Goal: Transaction & Acquisition: Obtain resource

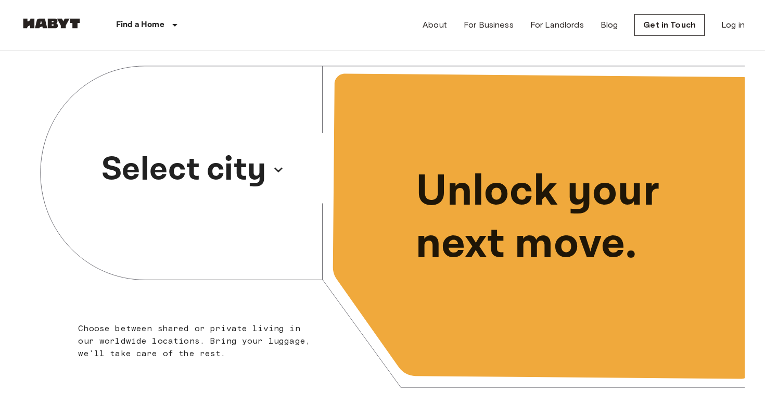
click at [229, 191] on p "Select city" at bounding box center [184, 170] width 165 height 50
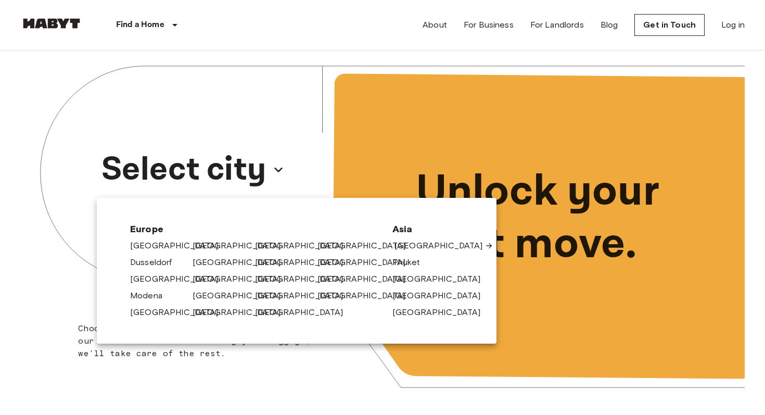
click at [403, 246] on link "[GEOGRAPHIC_DATA]" at bounding box center [444, 245] width 99 height 12
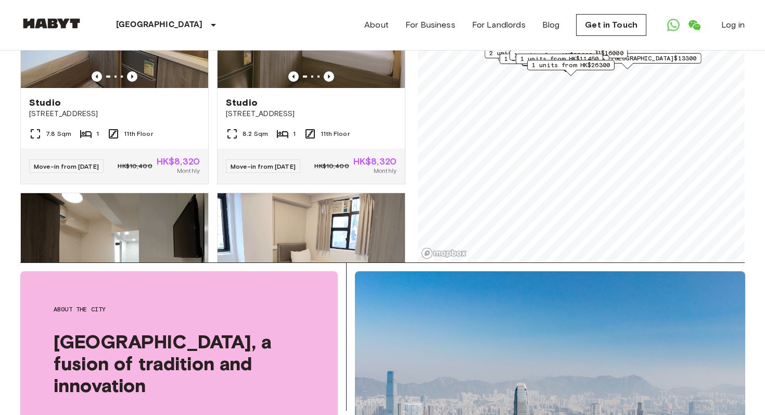
scroll to position [5780, 0]
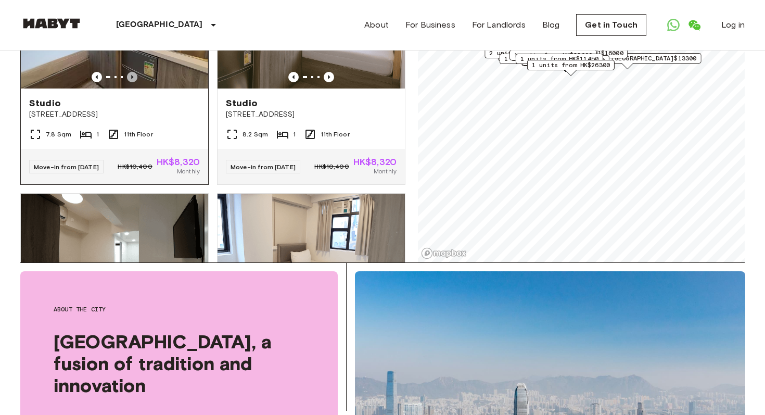
click at [133, 82] on icon "Previous image" at bounding box center [132, 77] width 10 height 10
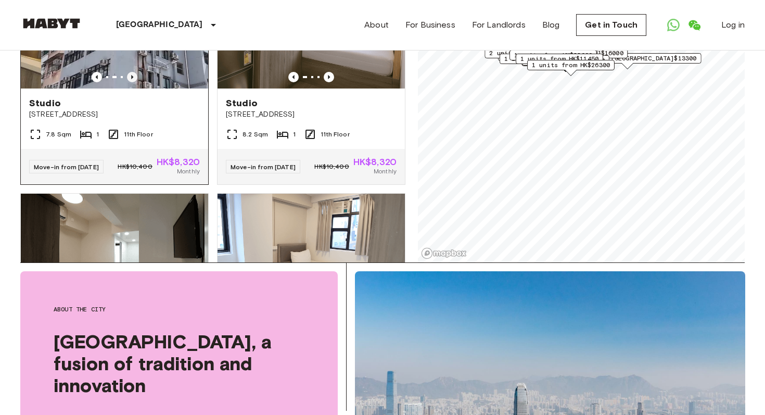
click at [133, 82] on icon "Previous image" at bounding box center [132, 77] width 10 height 10
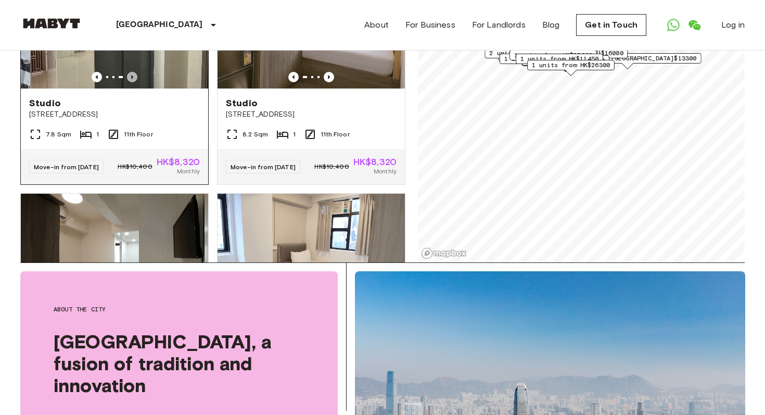
click at [133, 82] on icon "Previous image" at bounding box center [132, 77] width 10 height 10
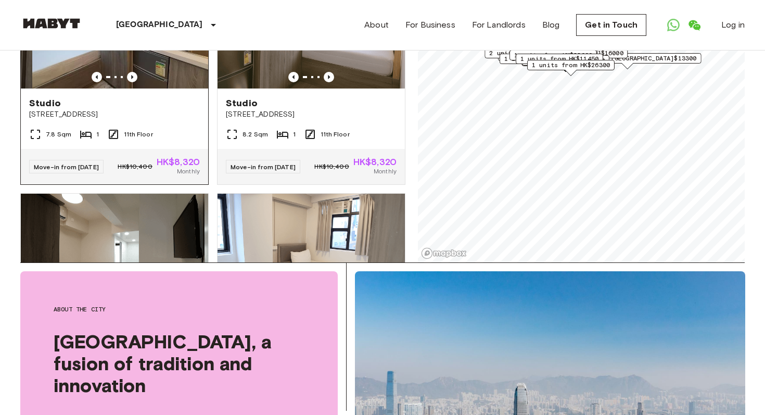
click at [133, 88] on img at bounding box center [125, 26] width 187 height 125
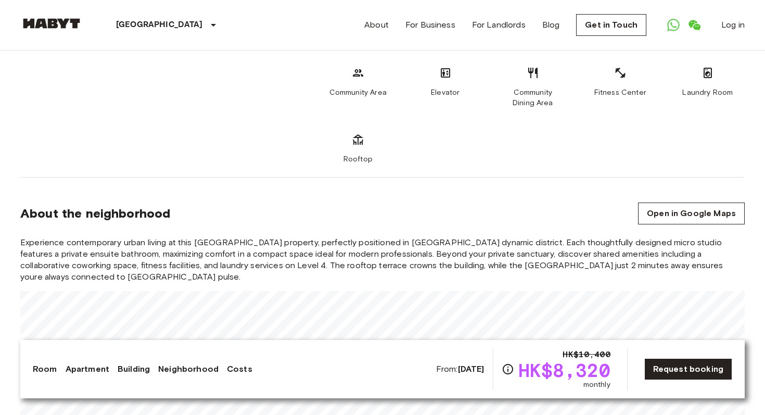
scroll to position [1266, 0]
